Goal: Task Accomplishment & Management: Manage account settings

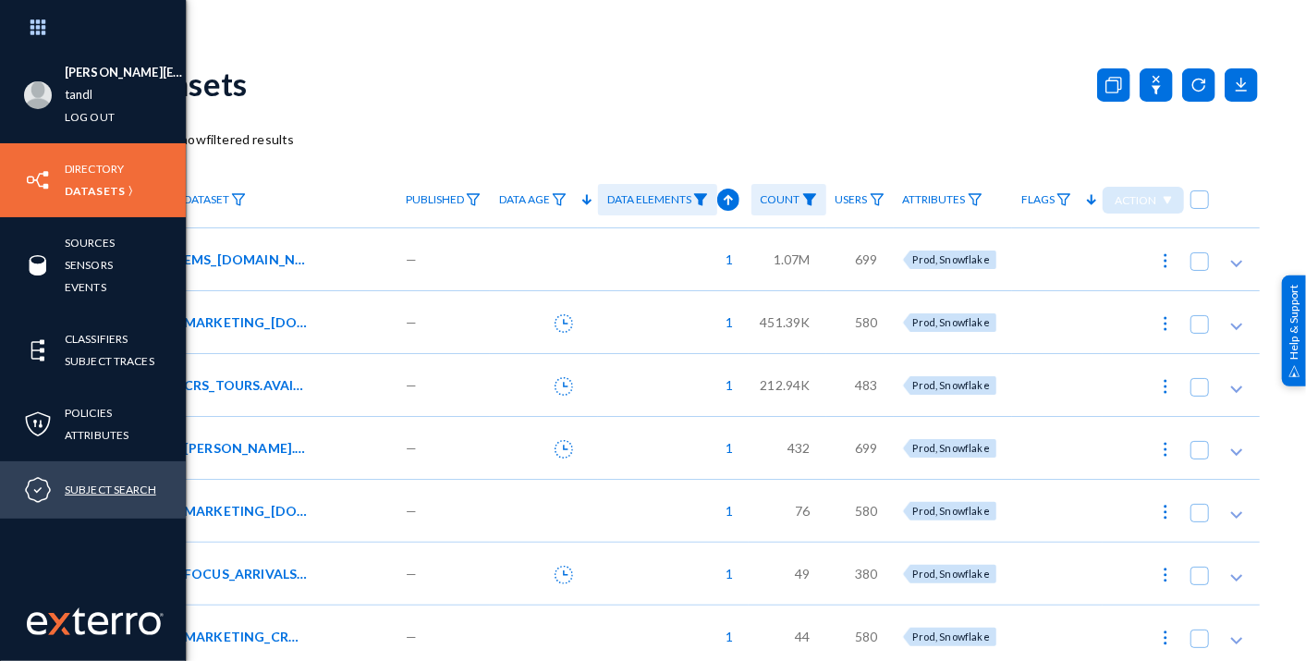
click at [100, 493] on link "Subject Search" at bounding box center [111, 489] width 92 height 21
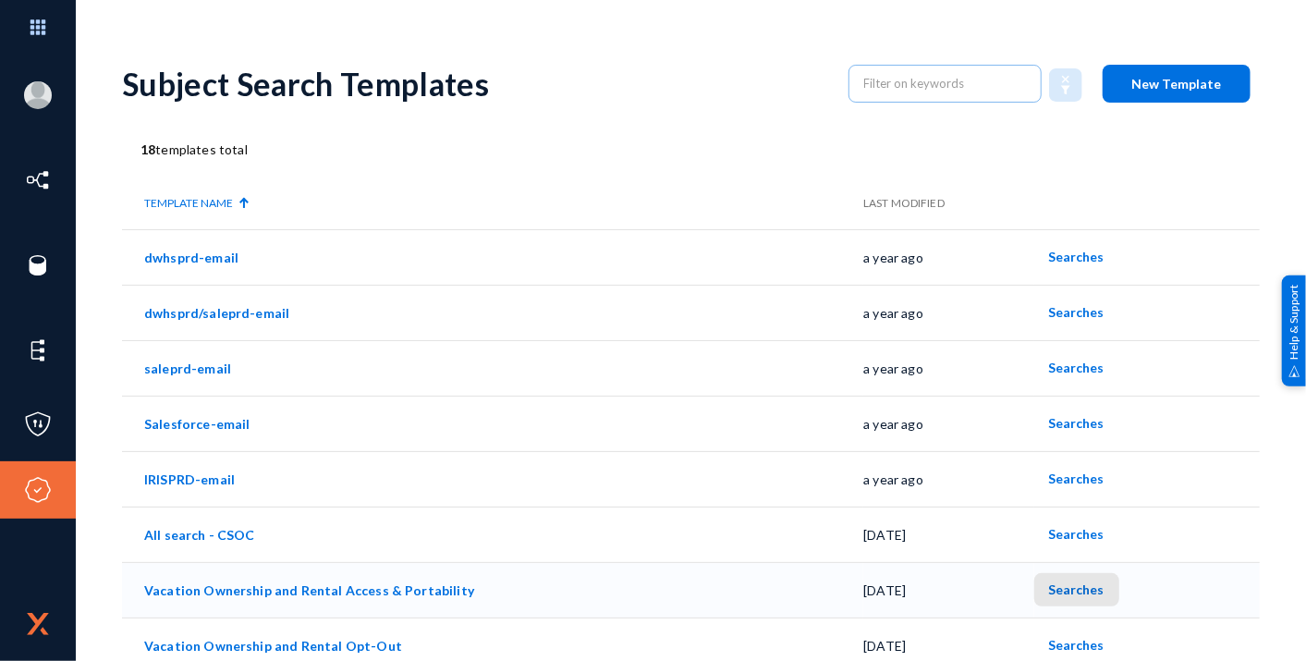
click at [1088, 586] on span "Searches" at bounding box center [1076, 589] width 55 height 16
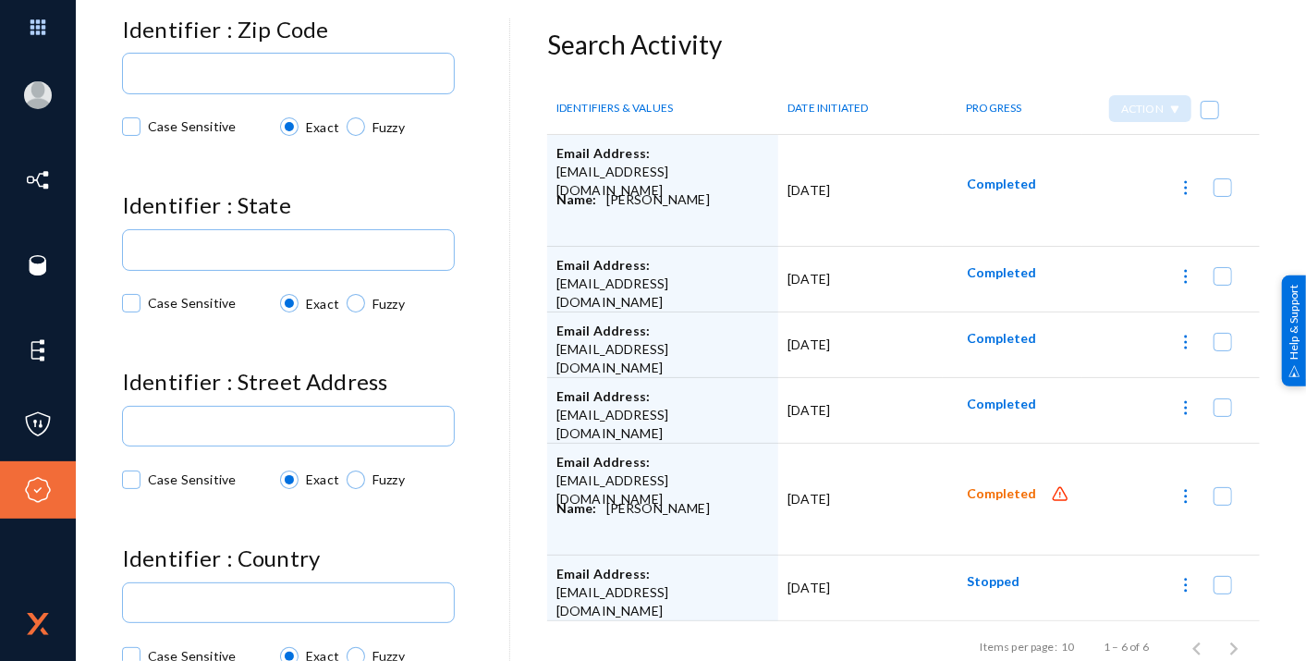
scroll to position [32, 0]
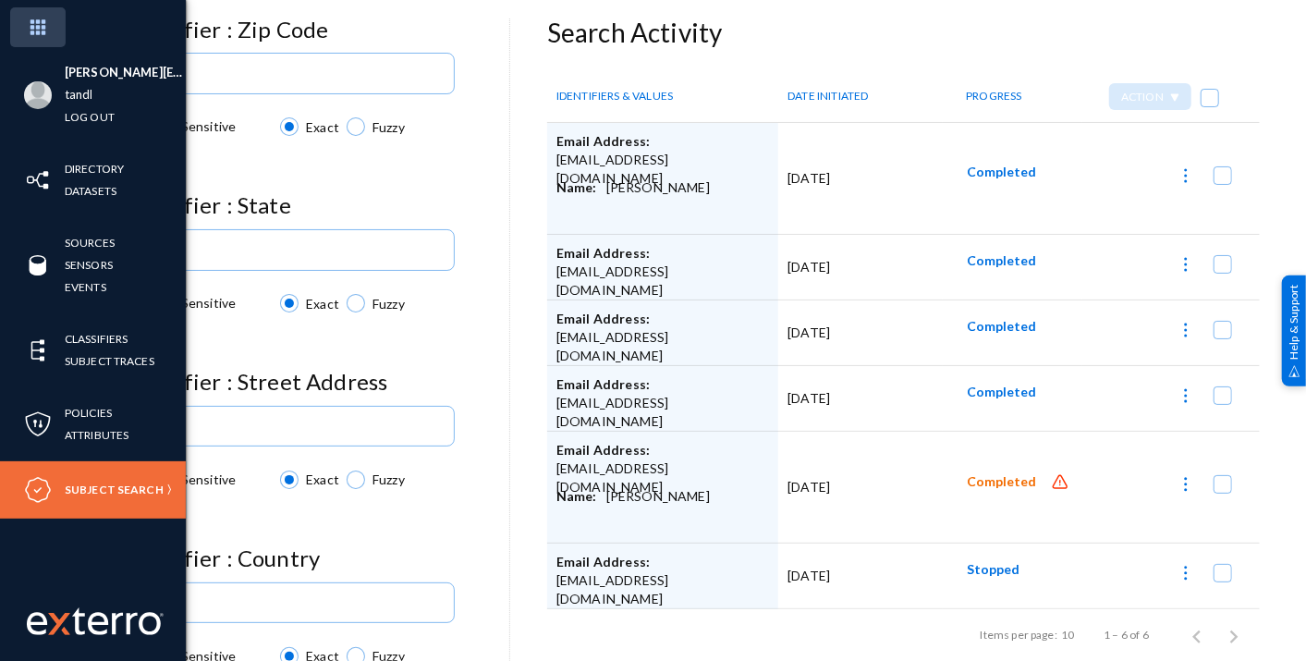
click at [48, 19] on img at bounding box center [37, 27] width 55 height 40
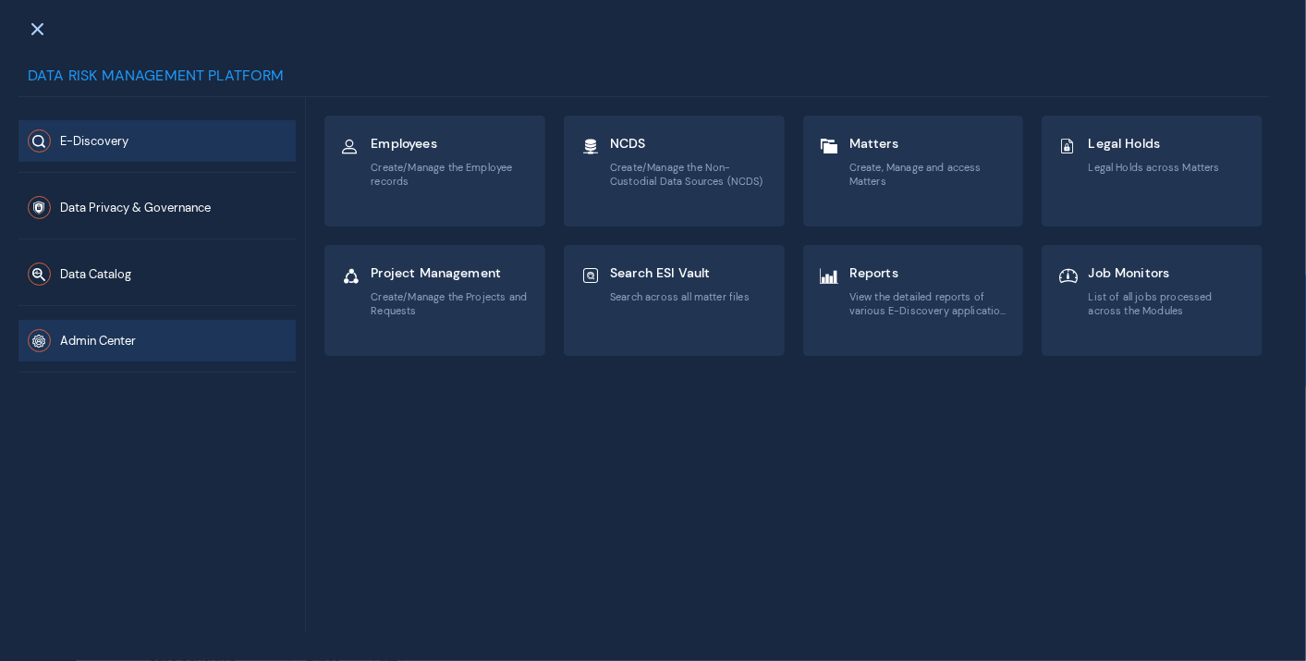
click at [94, 334] on span "Admin Center" at bounding box center [98, 342] width 76 height 16
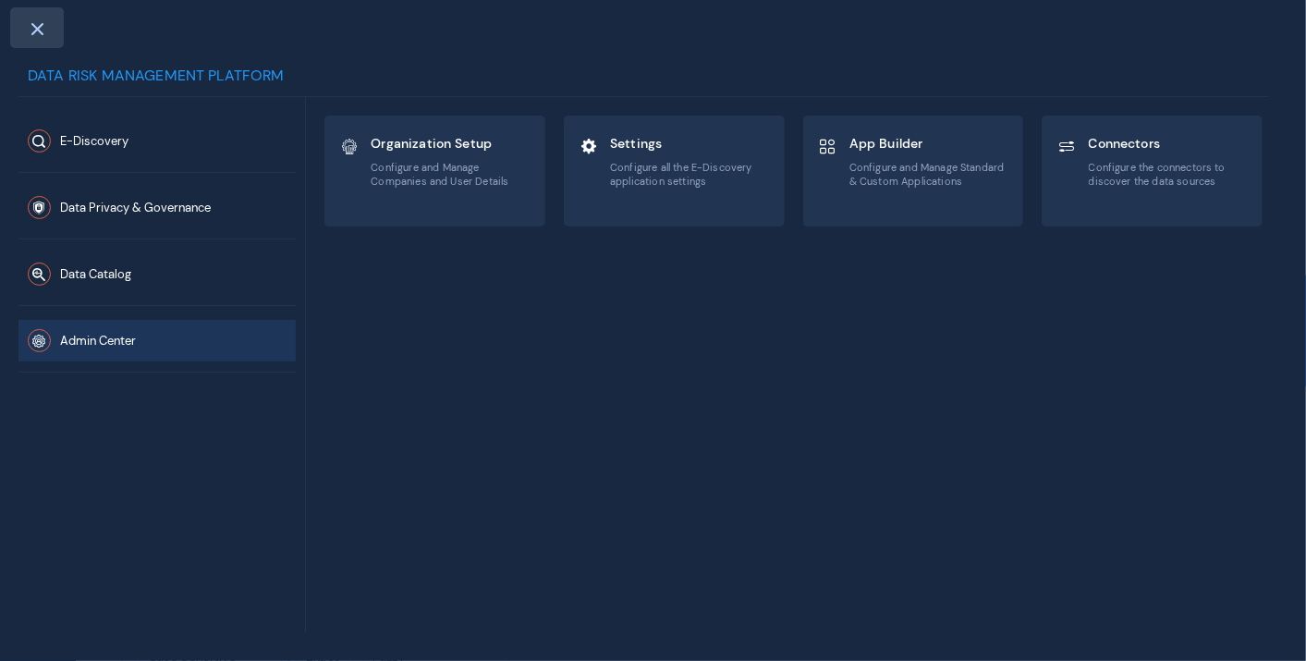
click at [23, 29] on div at bounding box center [37, 27] width 54 height 41
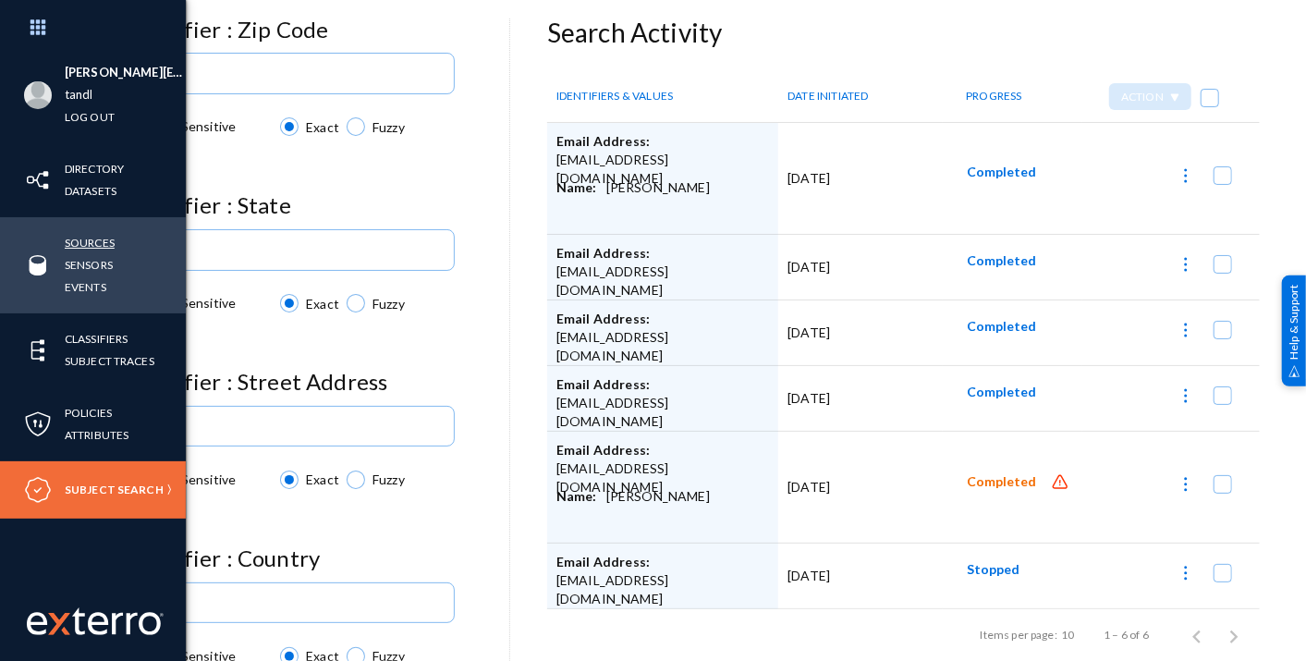
click at [100, 245] on link "Sources" at bounding box center [90, 242] width 50 height 21
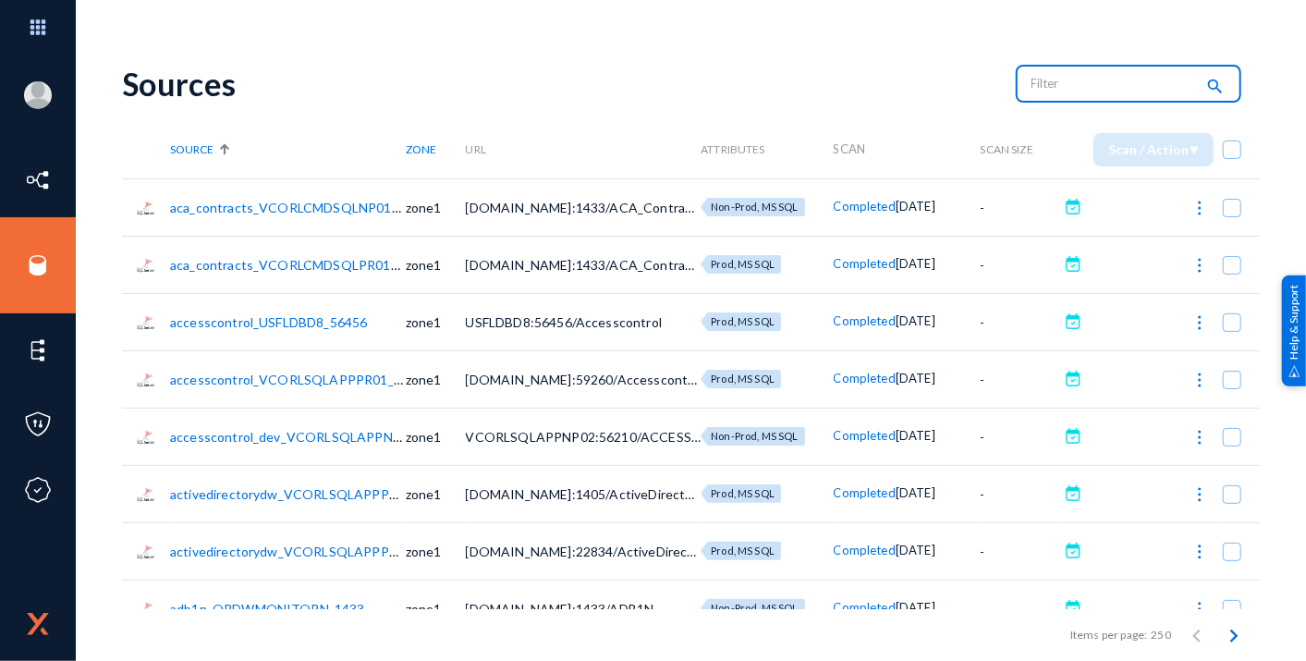
click at [1130, 90] on input "text" at bounding box center [1113, 83] width 163 height 28
type input "D"
type input "PRD_PN"
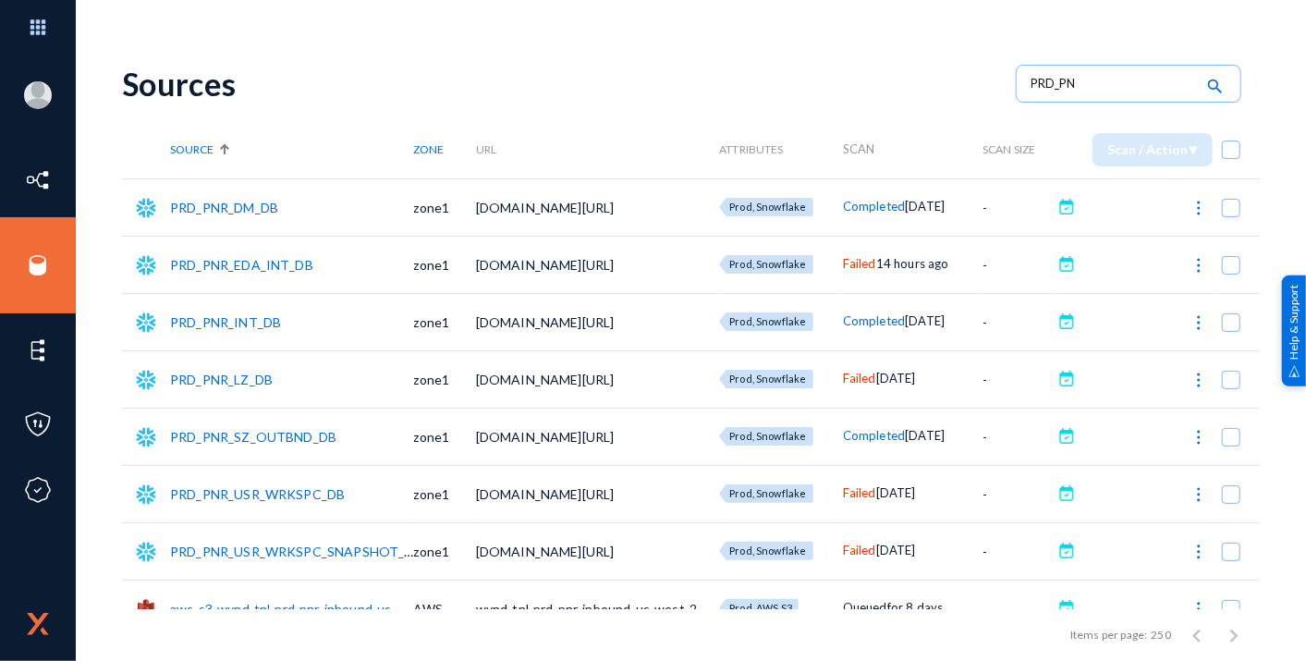
click at [196, 377] on link "PRD_PNR_LZ_DB" at bounding box center [221, 380] width 103 height 16
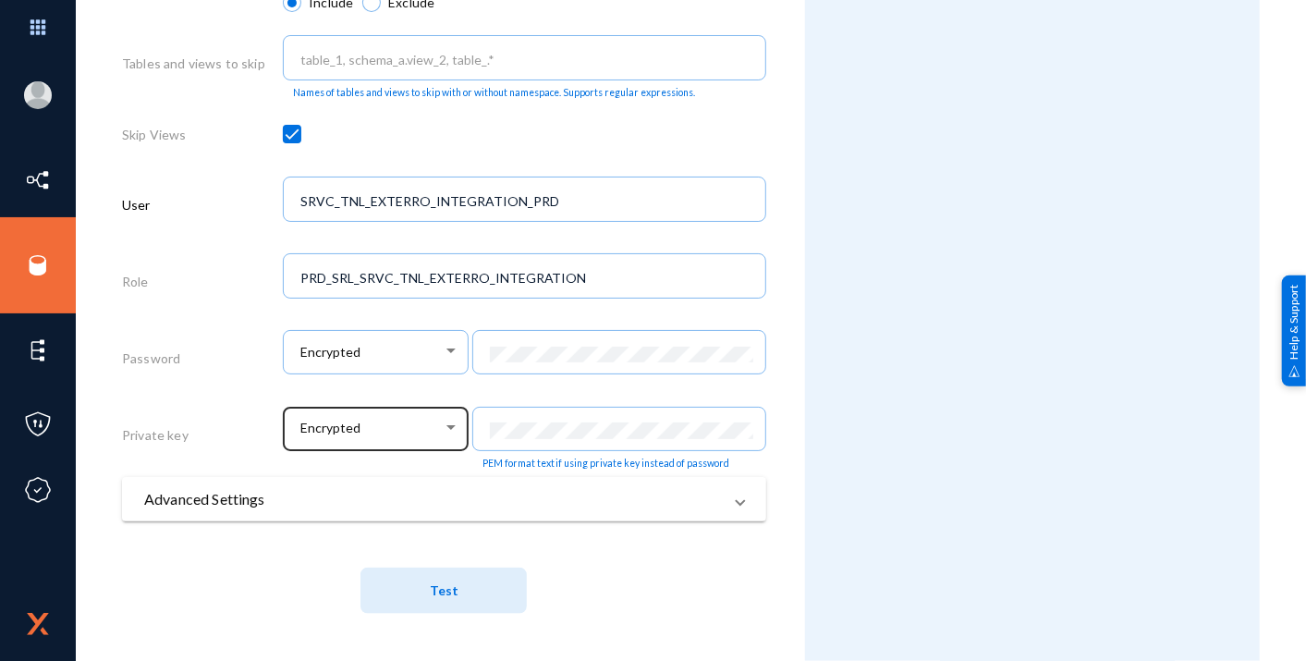
scroll to position [899, 0]
click at [251, 500] on mat-panel-title "Advanced Settings" at bounding box center [433, 499] width 578 height 22
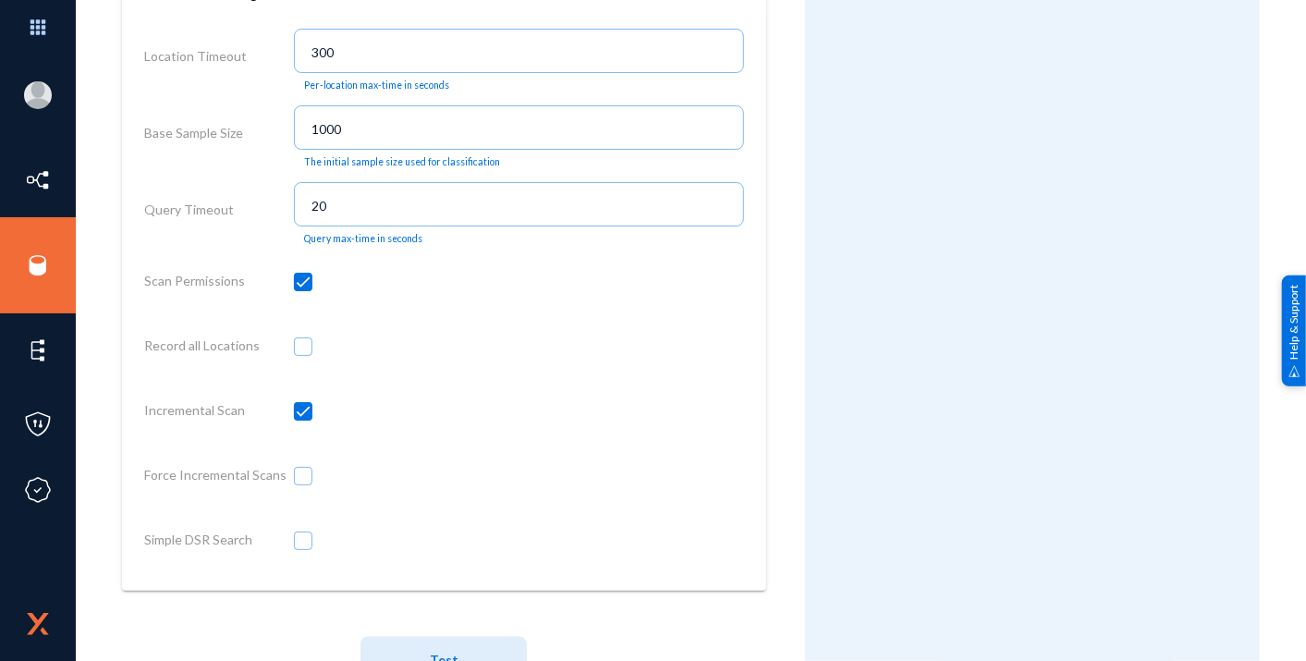
scroll to position [1413, 0]
click at [306, 543] on span at bounding box center [303, 538] width 18 height 18
click at [304, 546] on input "checkbox" at bounding box center [303, 547] width 2 height 2
checkbox input "true"
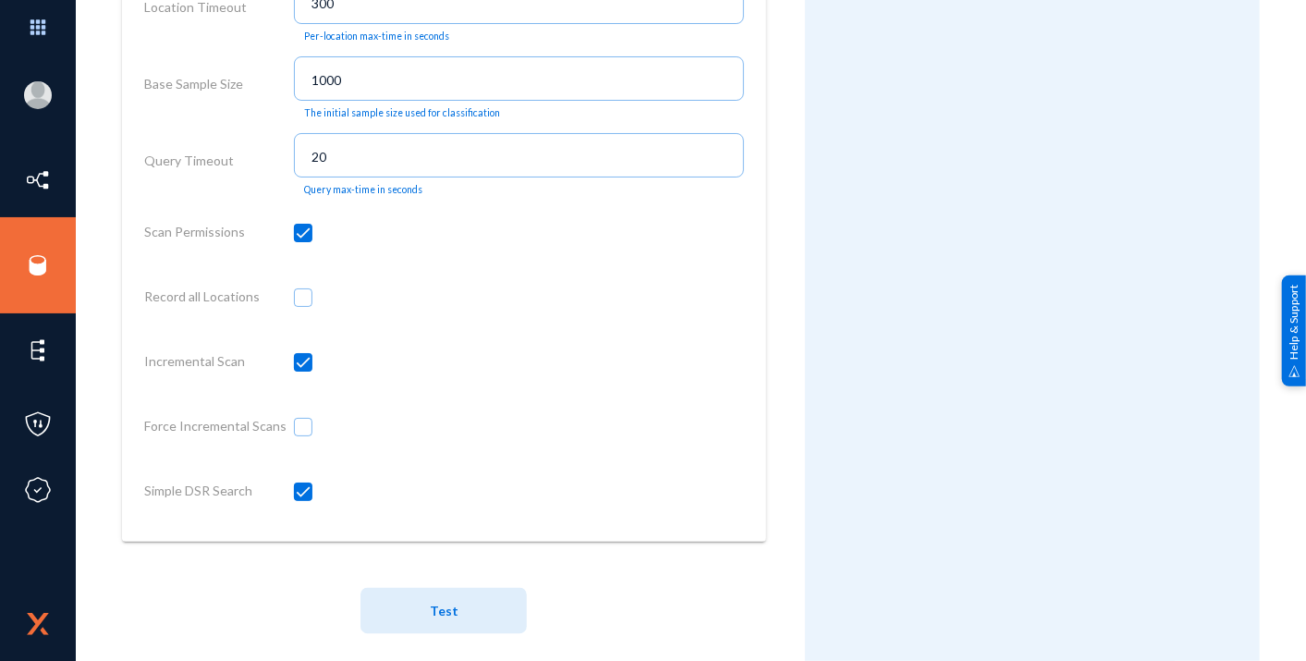
scroll to position [1484, 0]
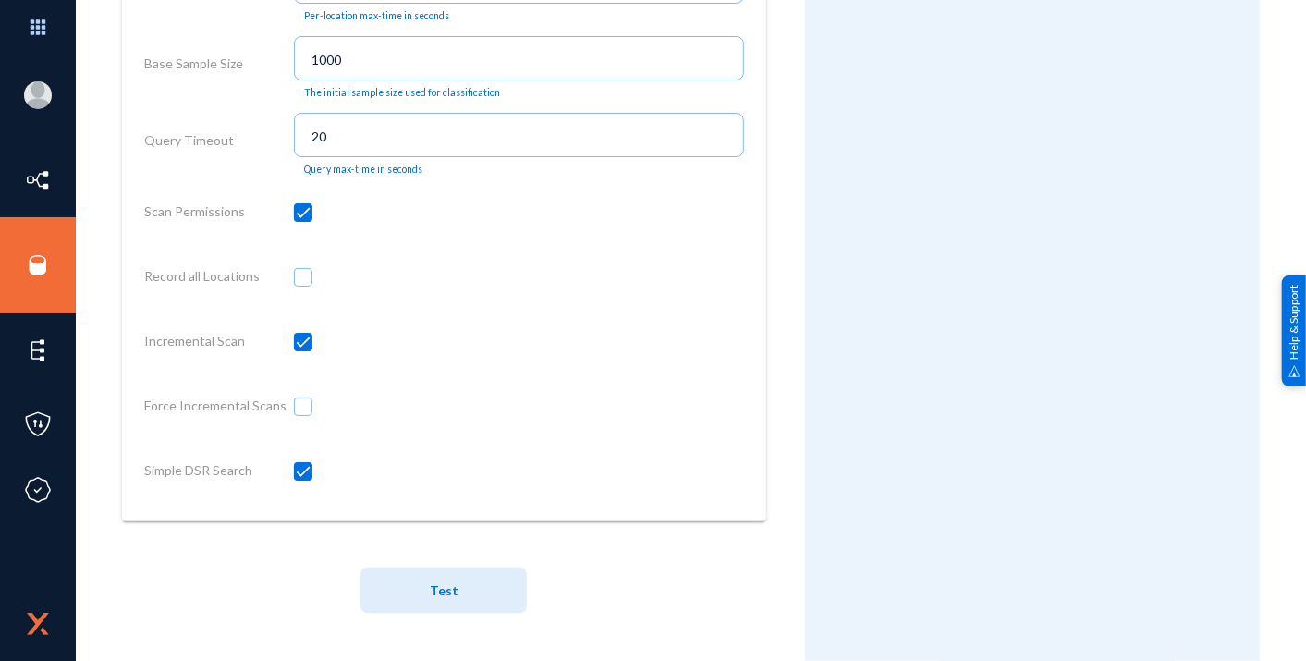
click at [433, 596] on span "Test" at bounding box center [444, 591] width 29 height 16
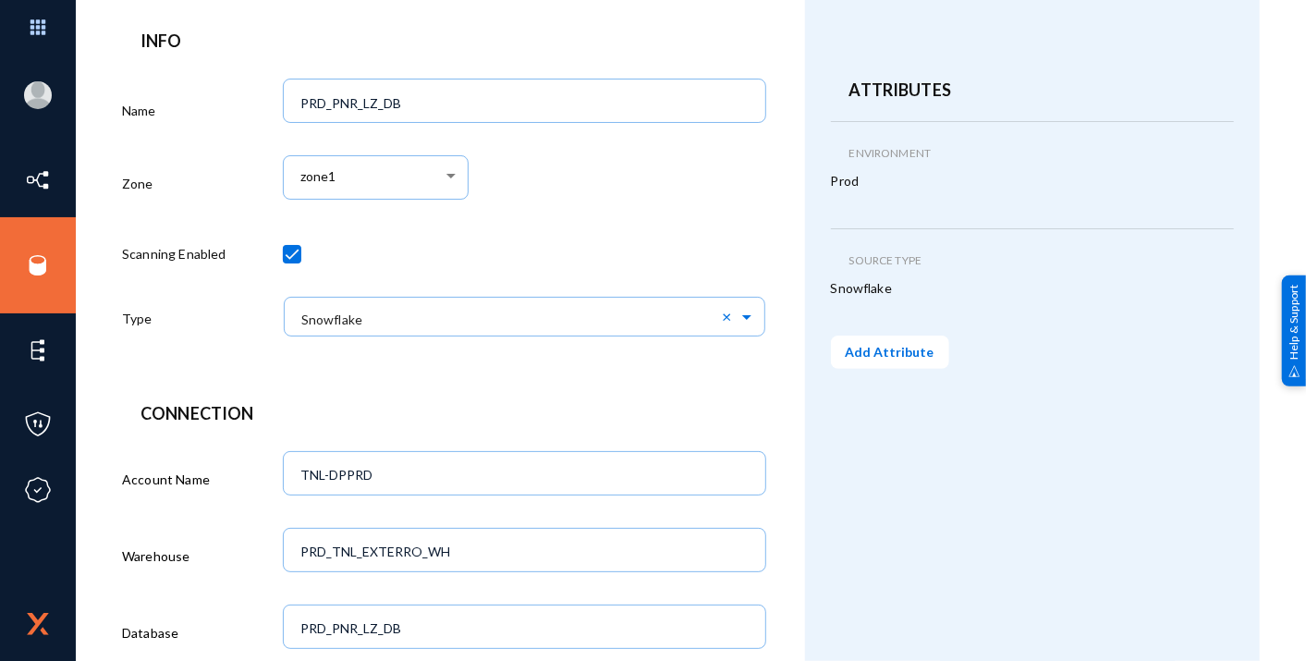
scroll to position [0, 0]
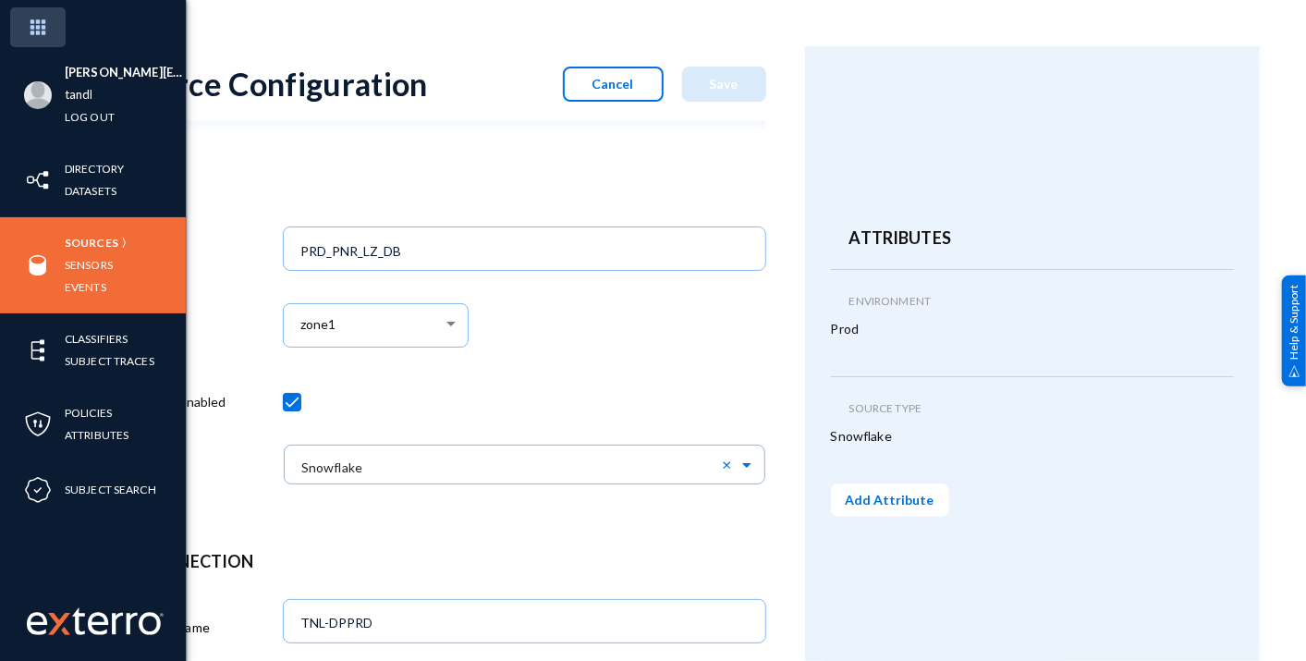
click at [34, 34] on img at bounding box center [37, 27] width 55 height 40
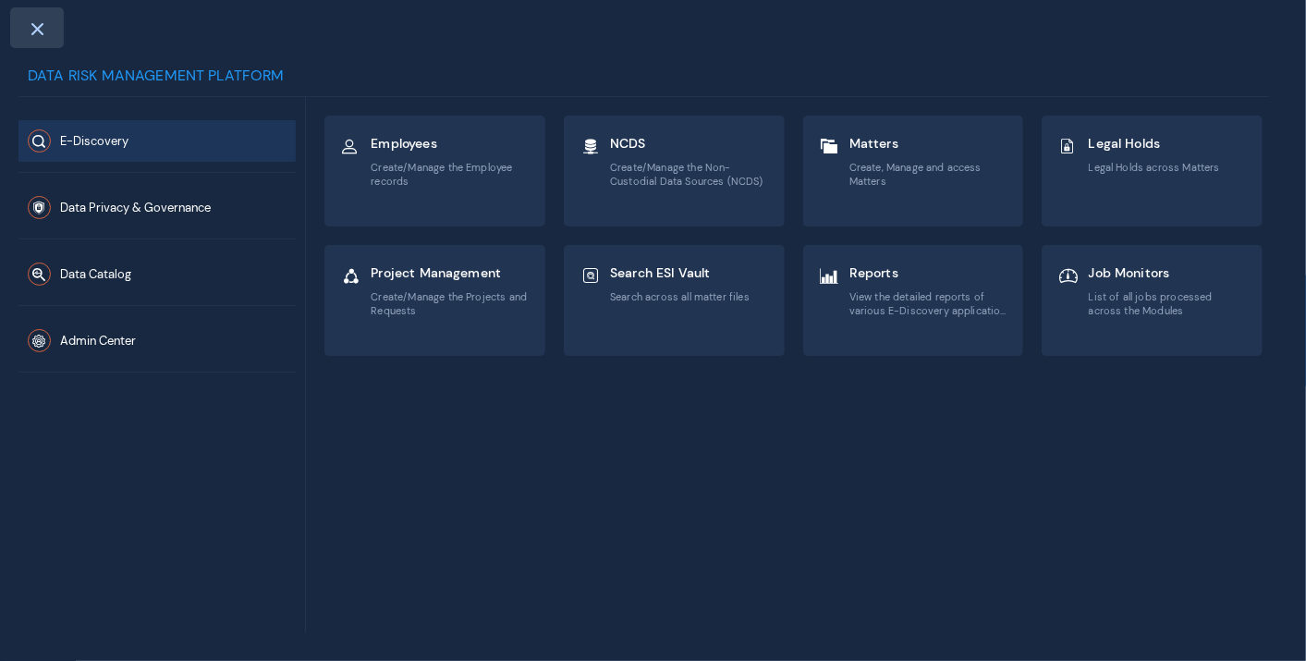
click at [34, 30] on span at bounding box center [37, 28] width 17 height 15
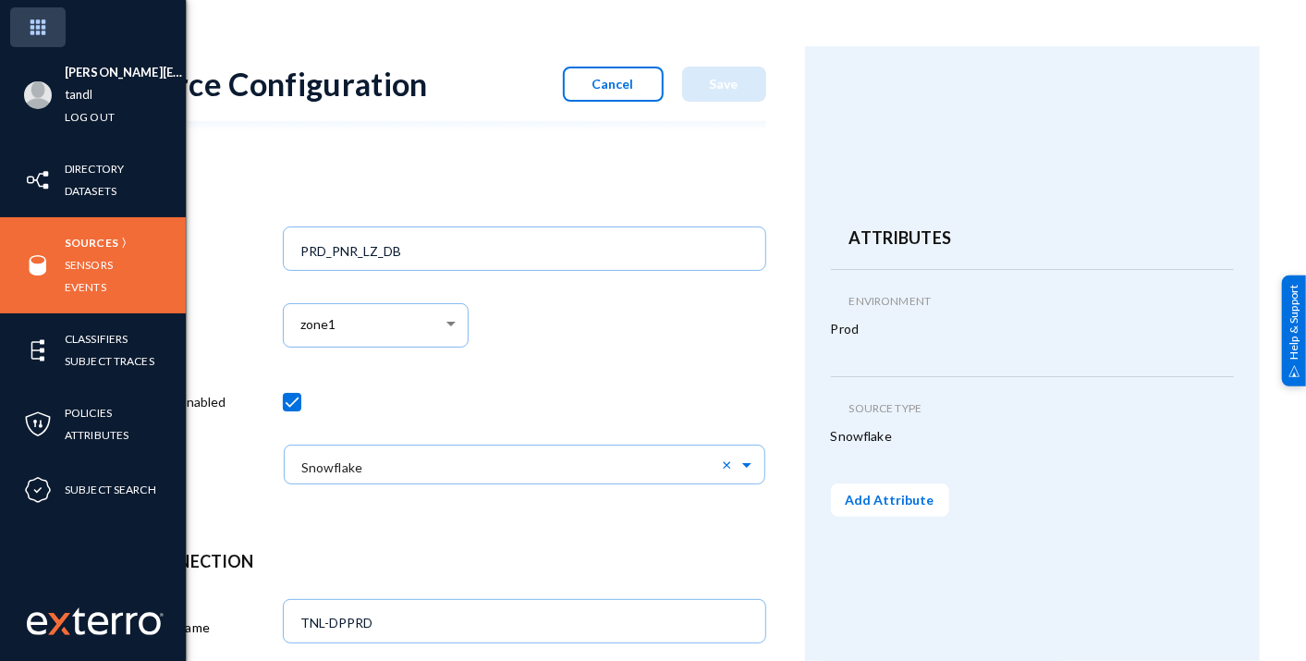
click at [31, 33] on img at bounding box center [37, 27] width 55 height 40
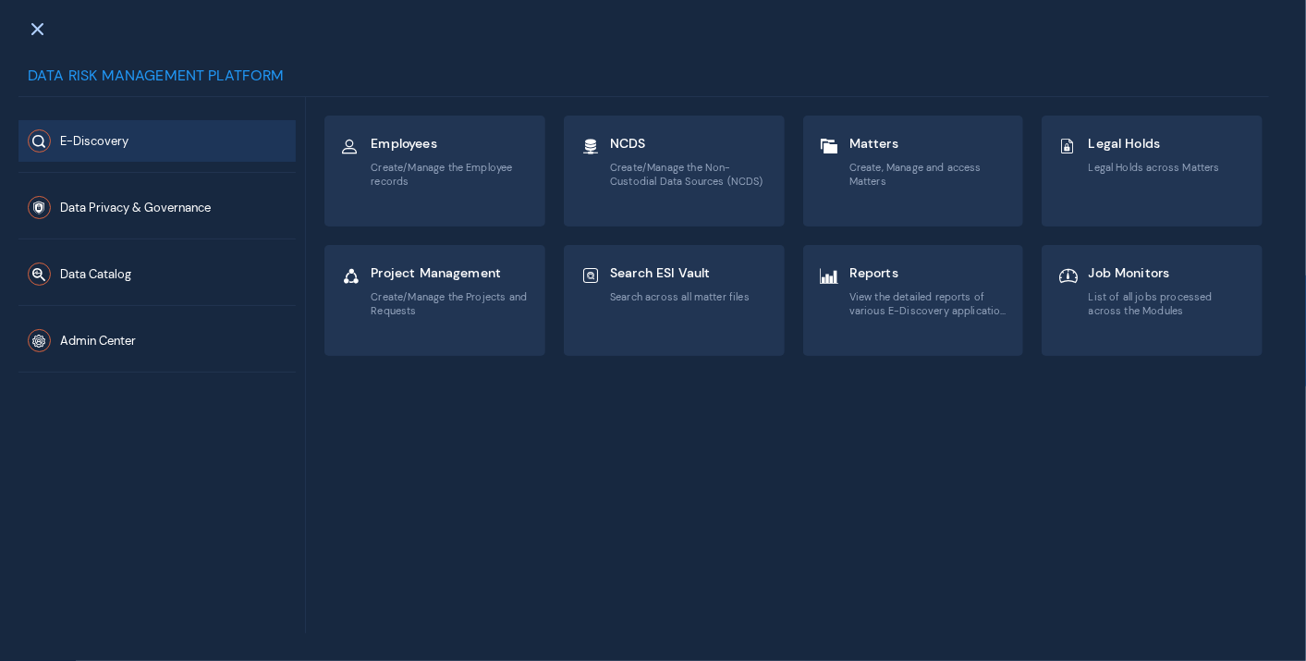
click at [107, 127] on button "E-Discovery" at bounding box center [156, 141] width 277 height 42
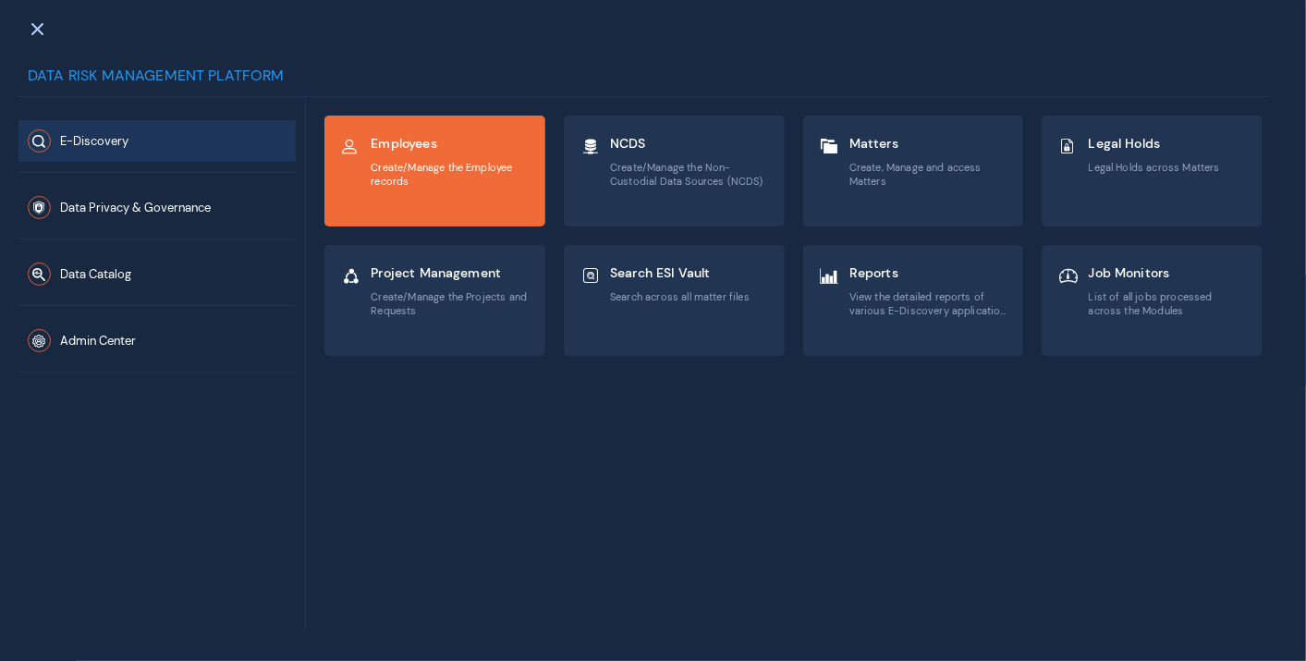
click at [441, 178] on span "Create/Manage the Employee records" at bounding box center [450, 174] width 159 height 27
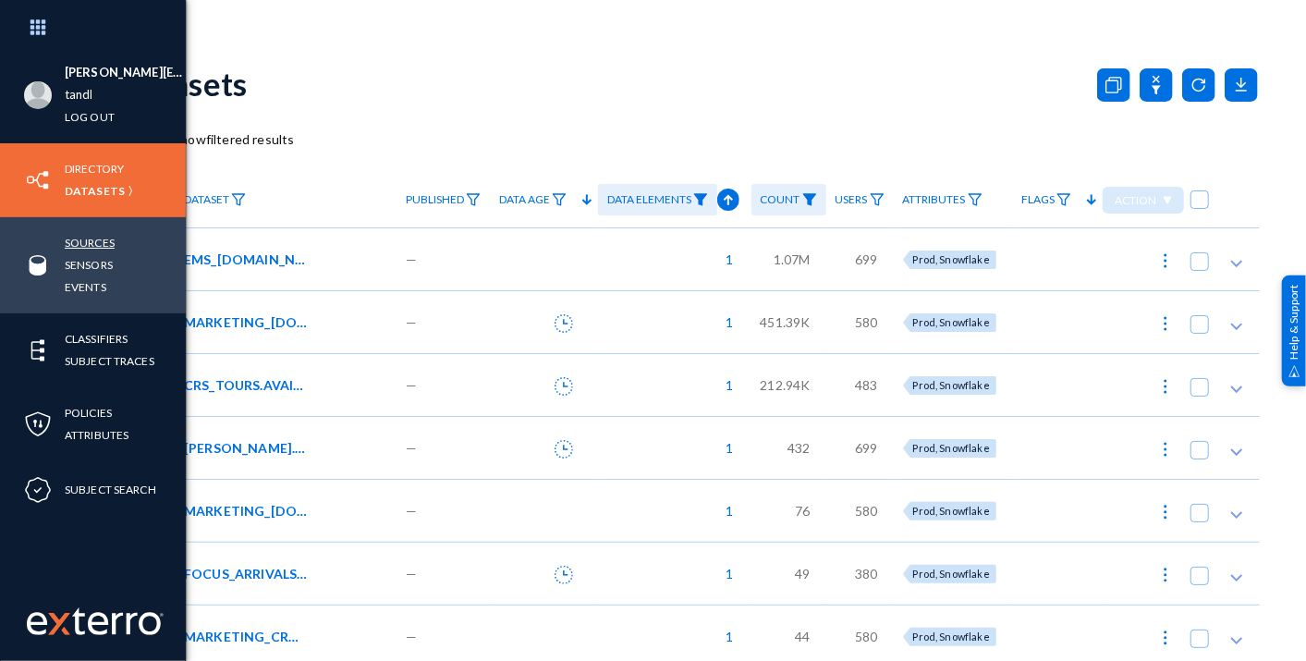
click at [80, 242] on link "Sources" at bounding box center [90, 242] width 50 height 21
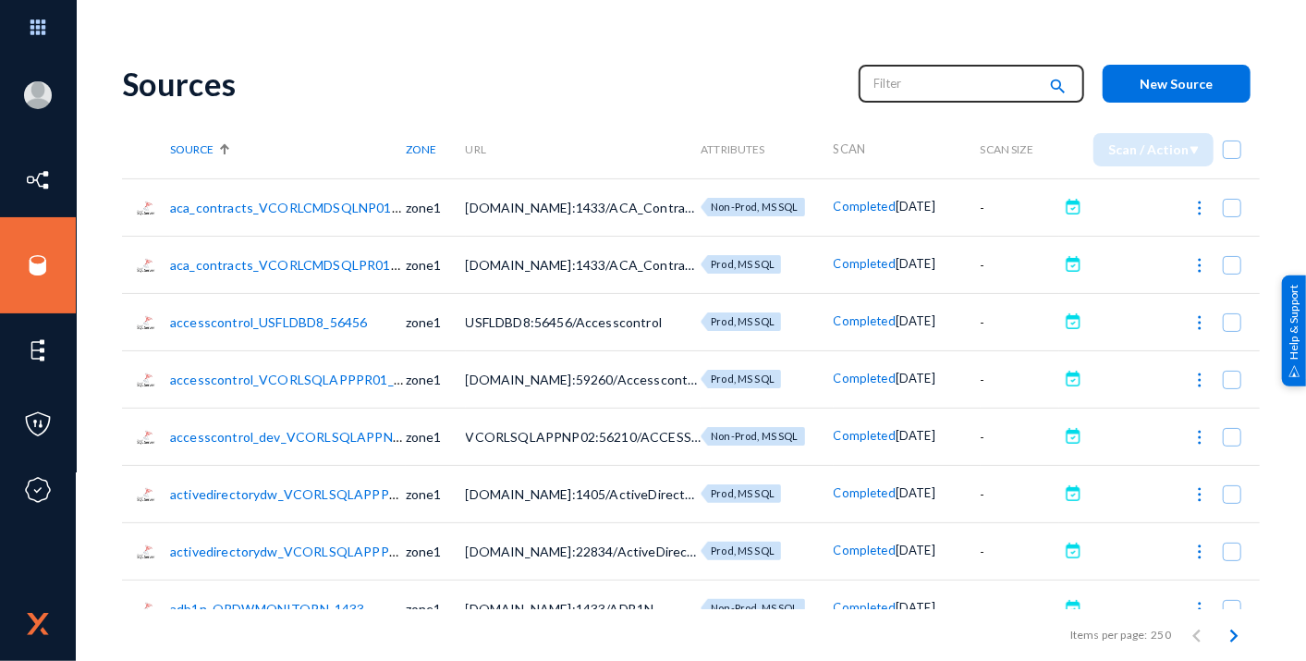
click at [957, 91] on input "text" at bounding box center [956, 83] width 163 height 28
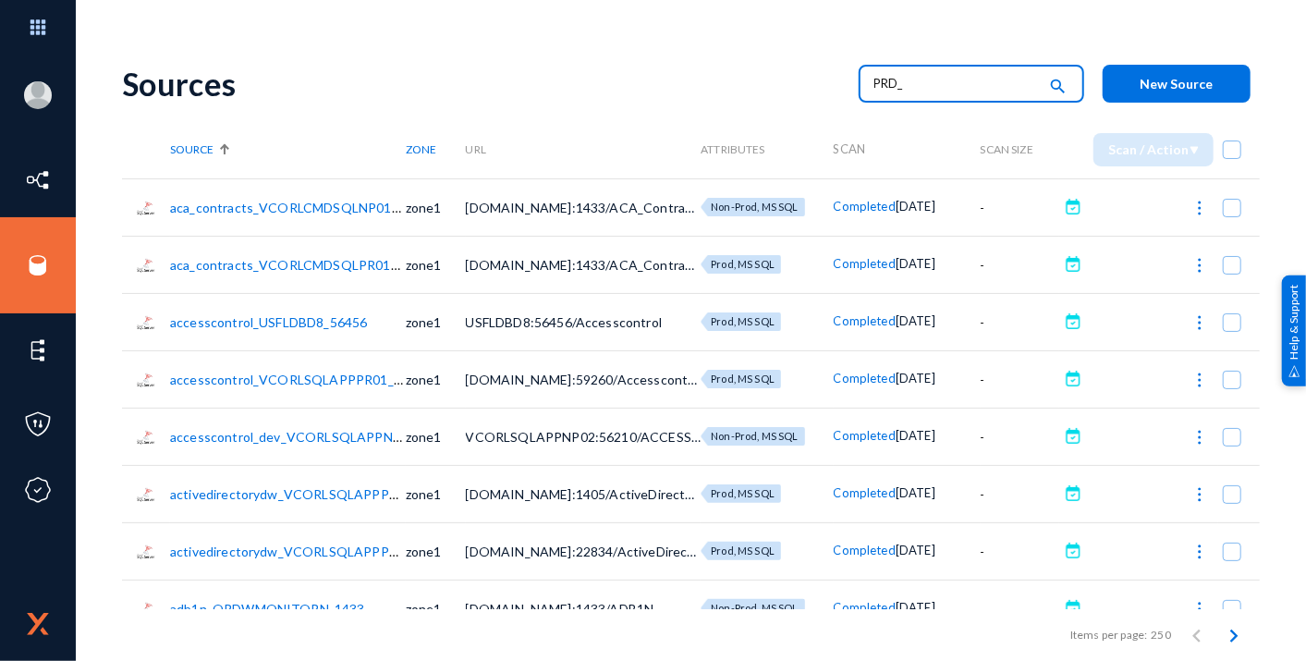
type input "PRD_"
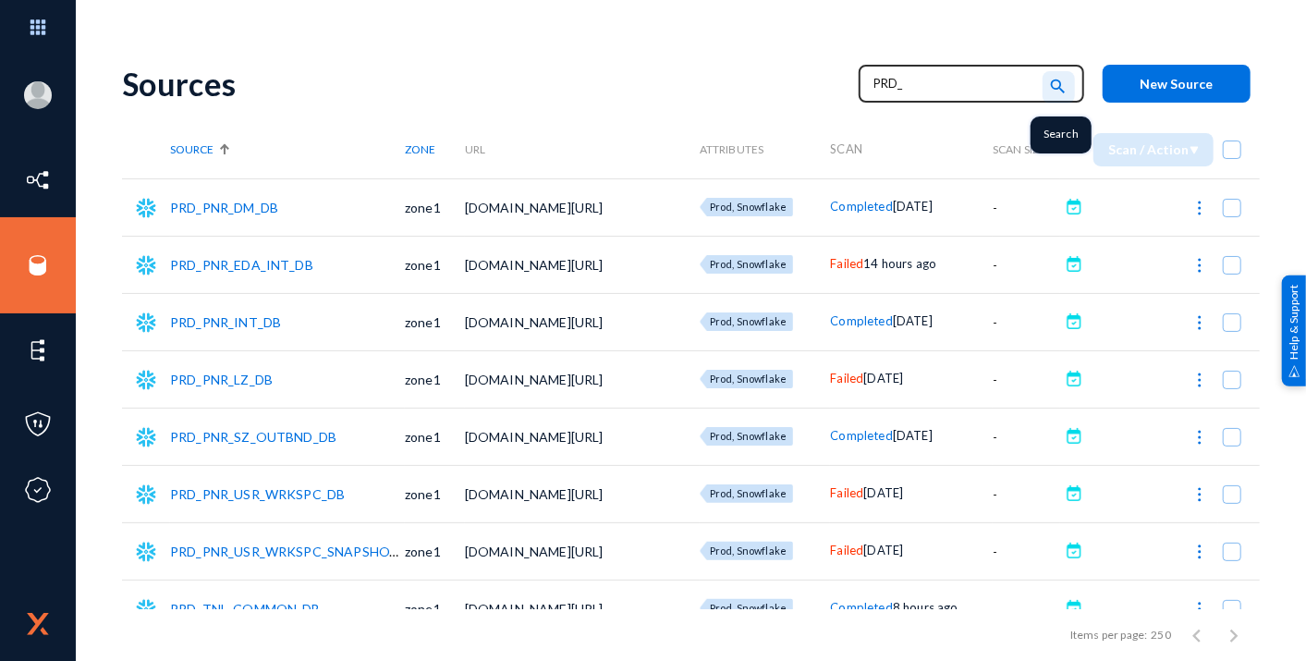
click at [1056, 88] on mat-icon "search" at bounding box center [1058, 87] width 22 height 25
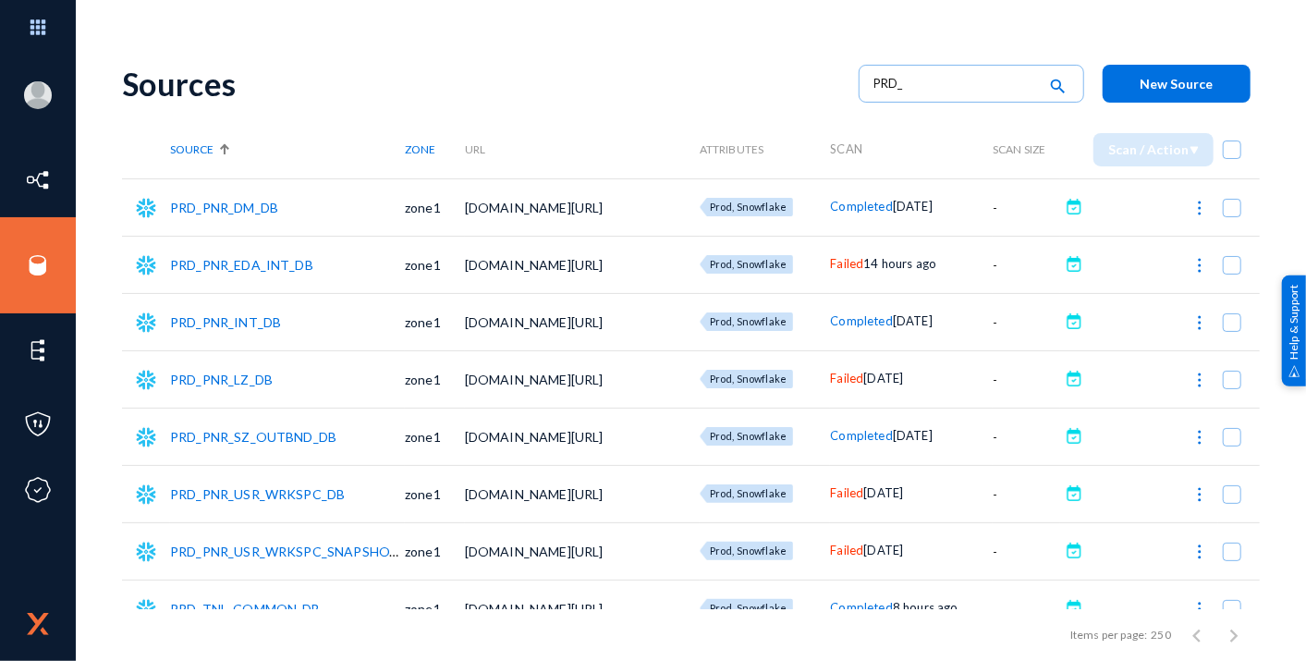
click at [205, 380] on link "PRD_PNR_LZ_DB" at bounding box center [221, 380] width 103 height 16
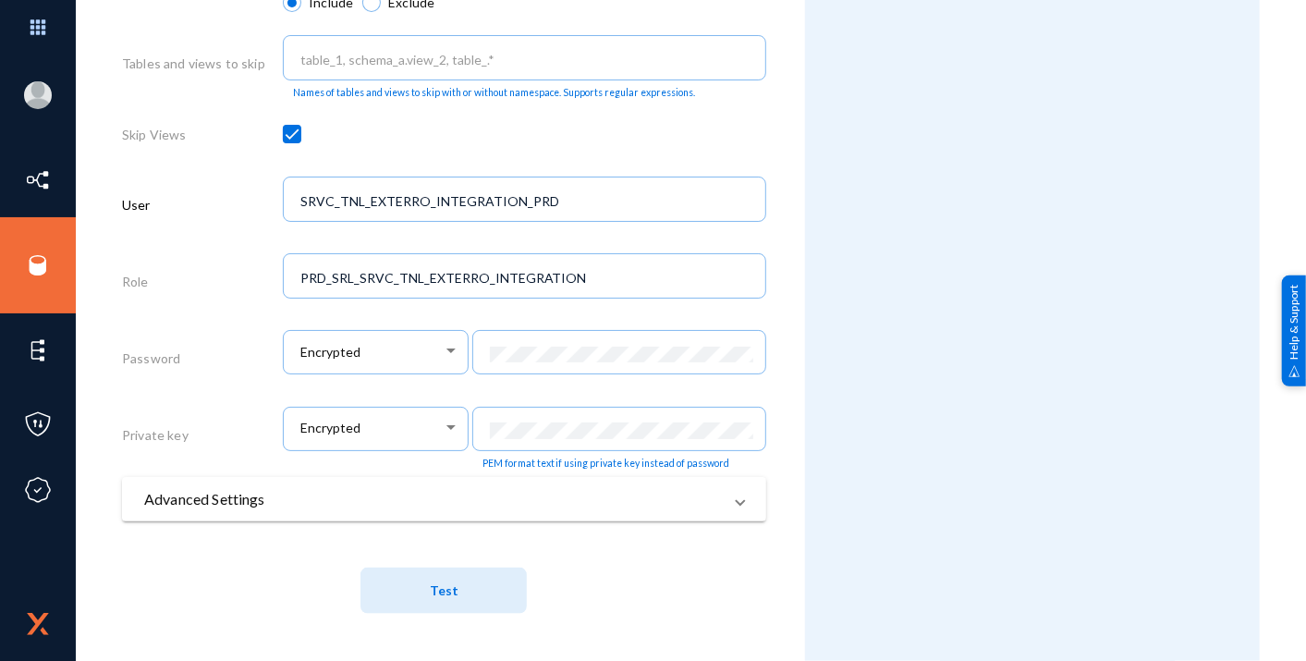
scroll to position [937, 0]
click at [263, 499] on mat-panel-title "Advanced Settings" at bounding box center [433, 499] width 578 height 22
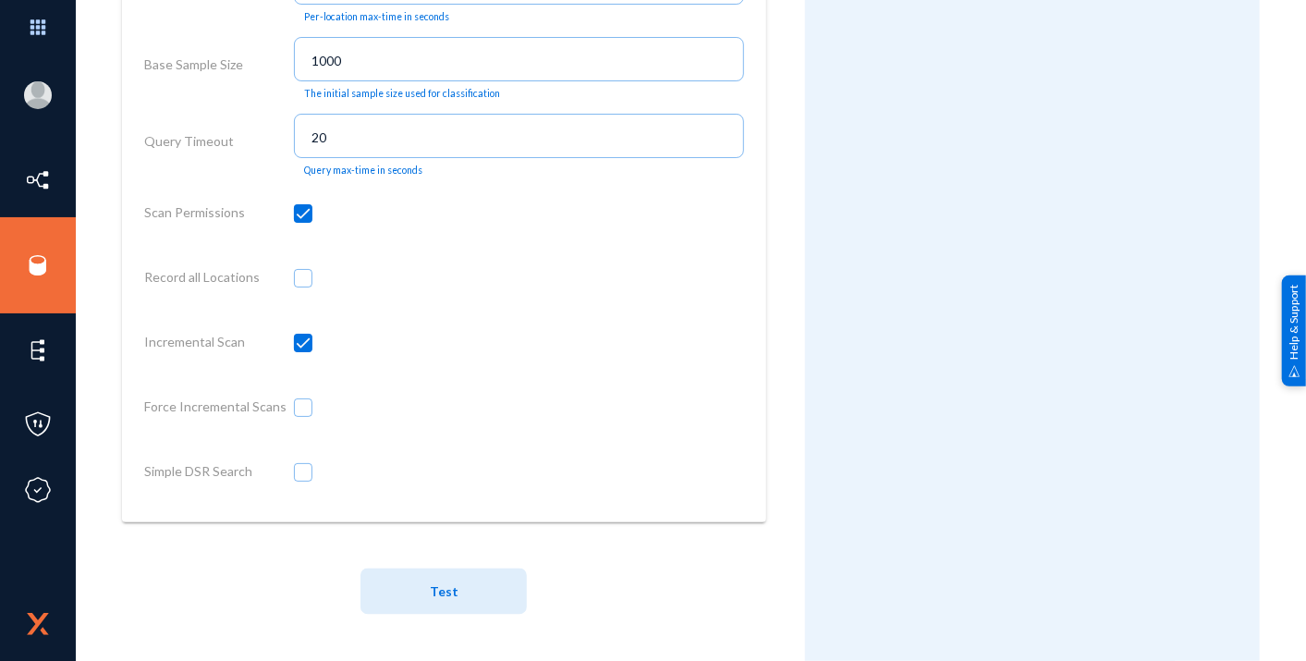
scroll to position [1522, 0]
click at [300, 467] on span at bounding box center [303, 471] width 18 height 18
click at [302, 480] on input "checkbox" at bounding box center [303, 481] width 2 height 2
checkbox input "true"
click at [454, 579] on button "Test" at bounding box center [444, 591] width 166 height 46
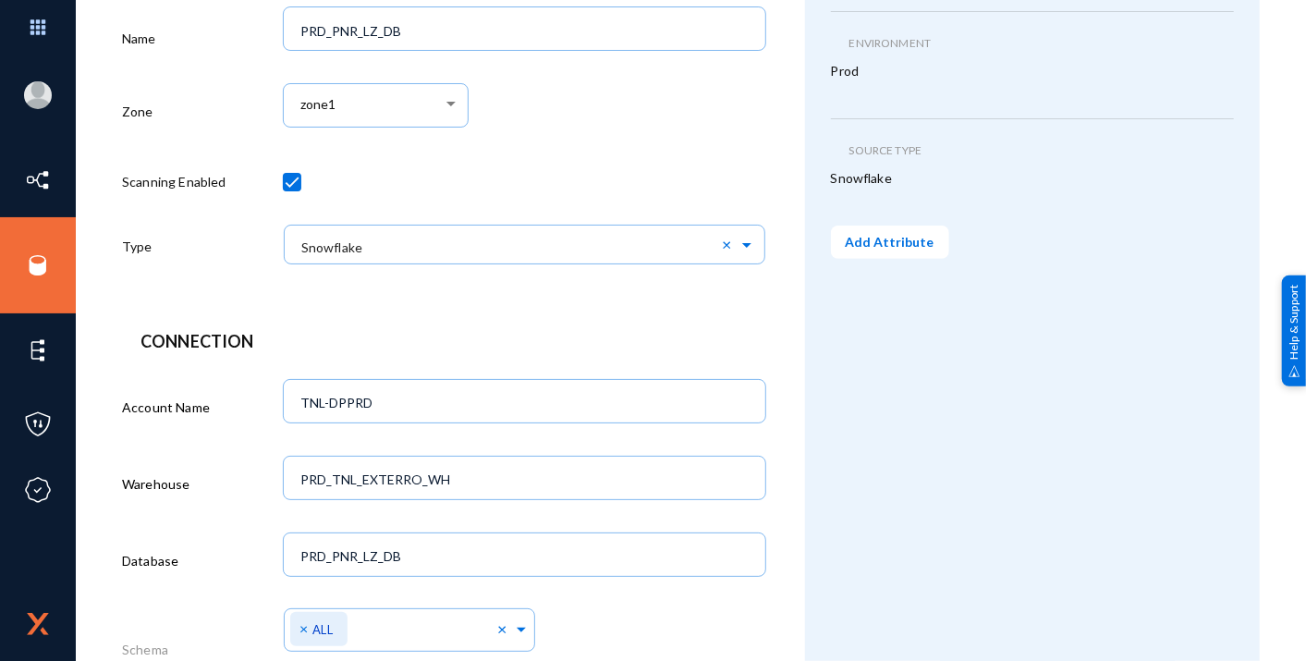
scroll to position [0, 0]
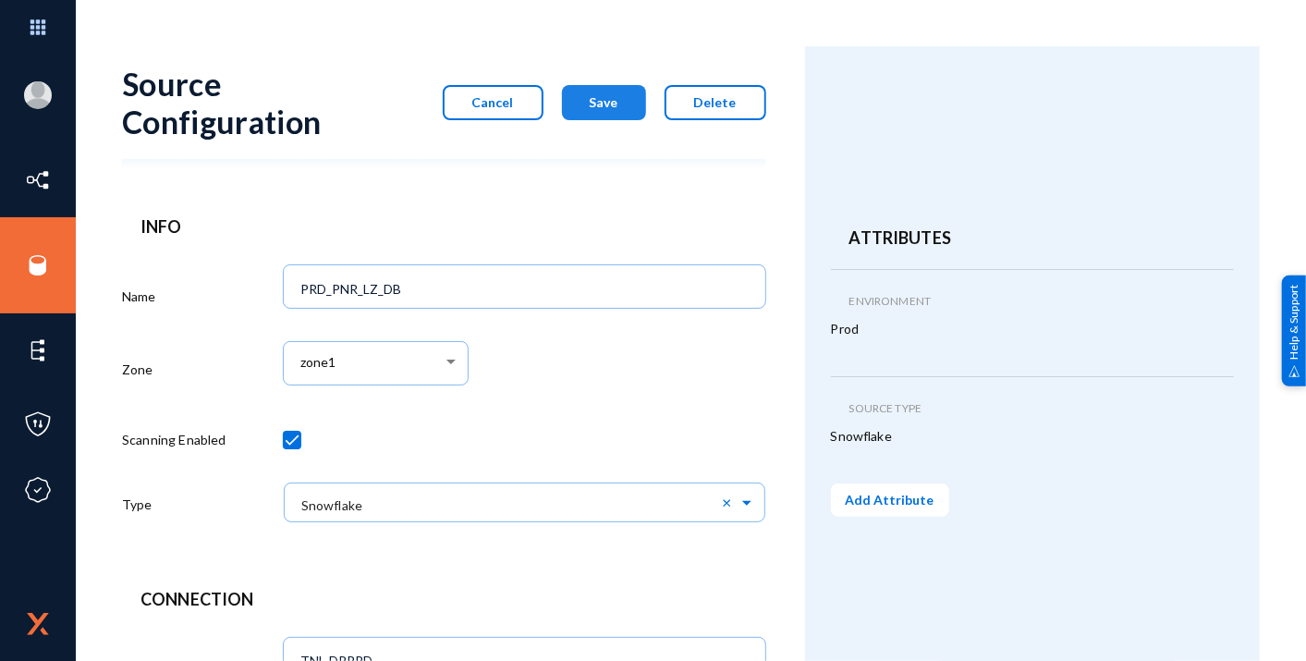
click at [599, 98] on span "Save" at bounding box center [604, 102] width 29 height 16
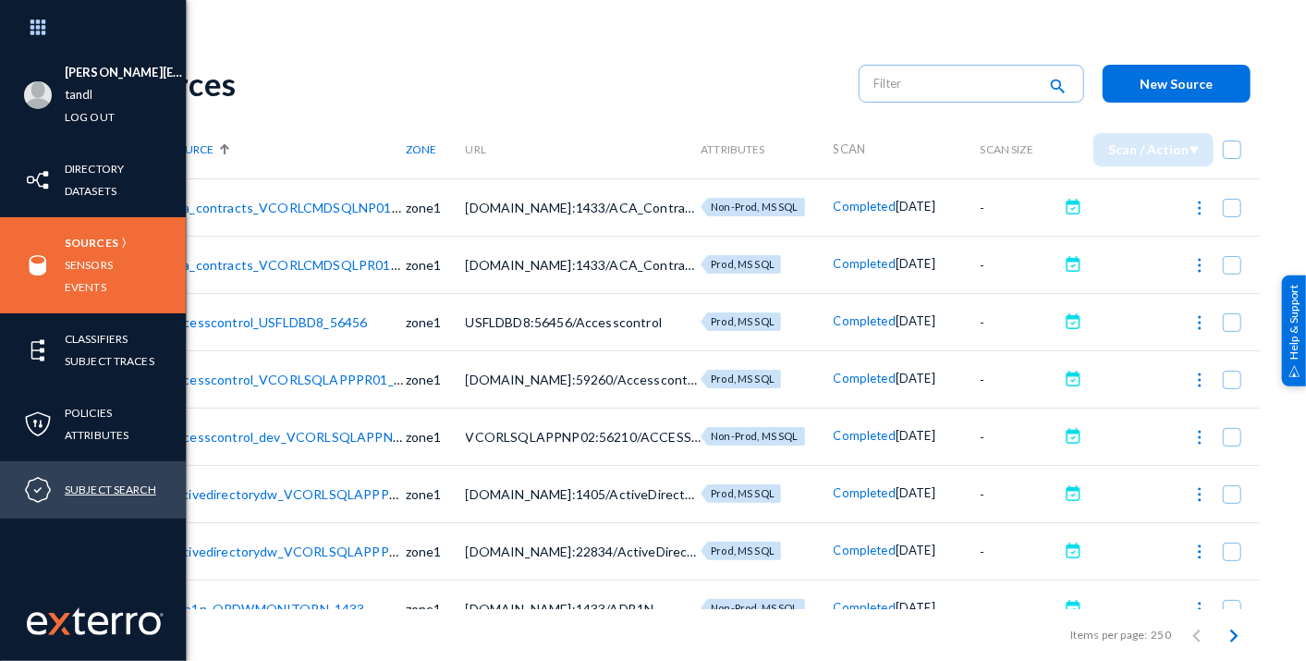
click at [76, 486] on link "Subject Search" at bounding box center [111, 489] width 92 height 21
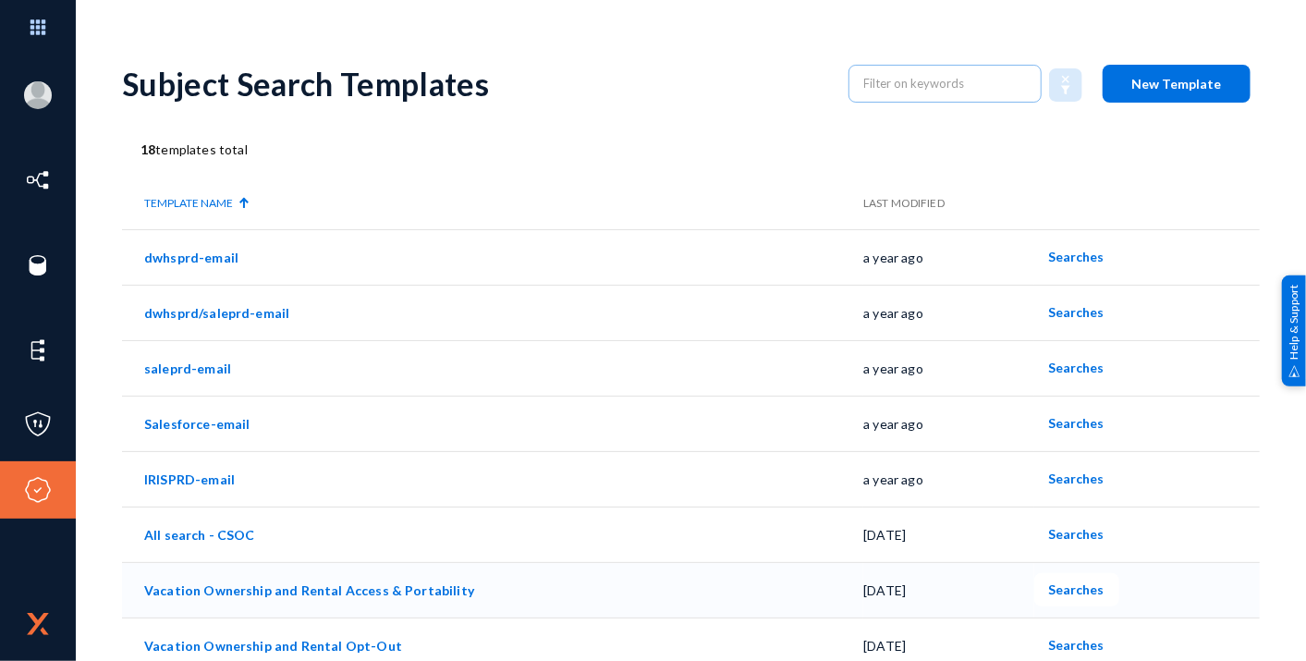
click at [335, 585] on link "Vacation Ownership and Rental Access & Portability" at bounding box center [309, 590] width 330 height 16
